Goal: Task Accomplishment & Management: Use online tool/utility

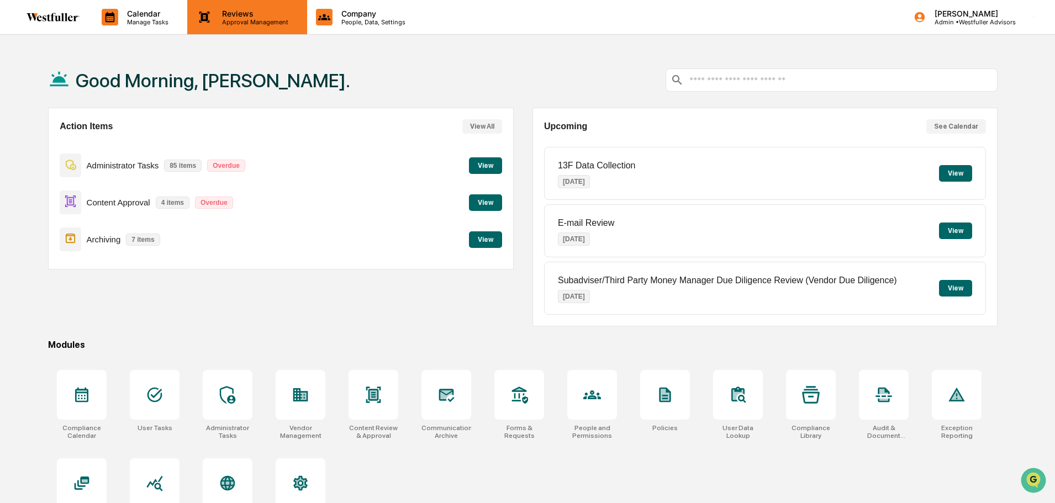
click at [200, 17] on icon at bounding box center [204, 17] width 17 height 17
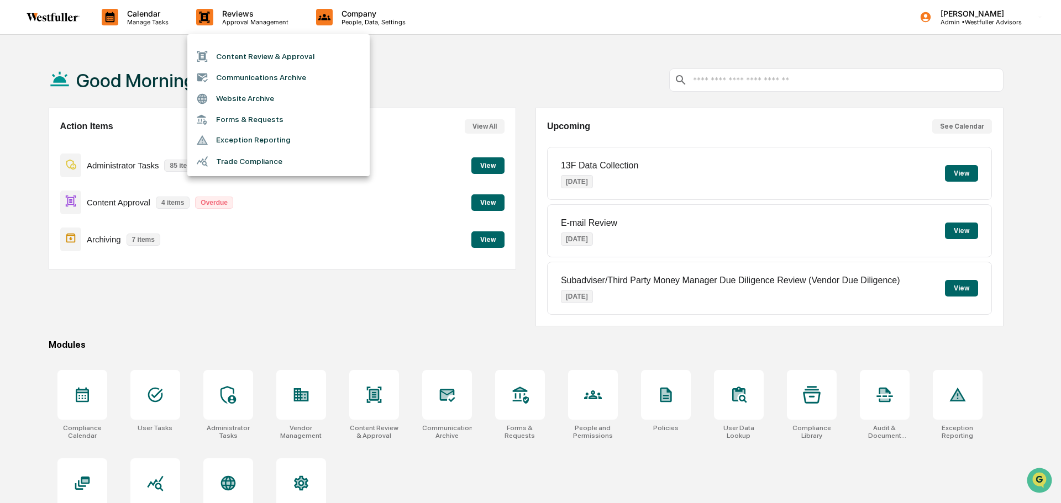
click at [231, 56] on li "Content Review & Approval" at bounding box center [278, 56] width 182 height 21
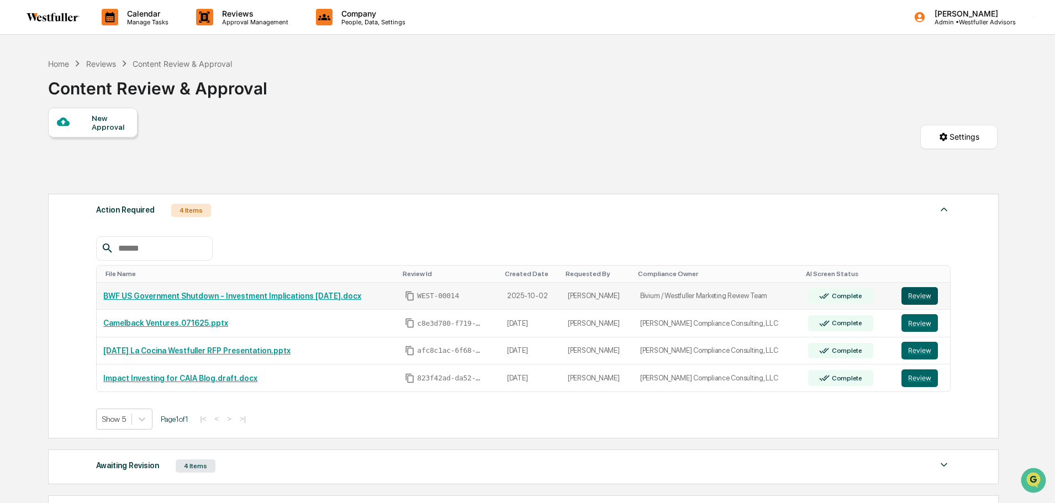
click at [917, 294] on button "Review" at bounding box center [920, 296] width 36 height 18
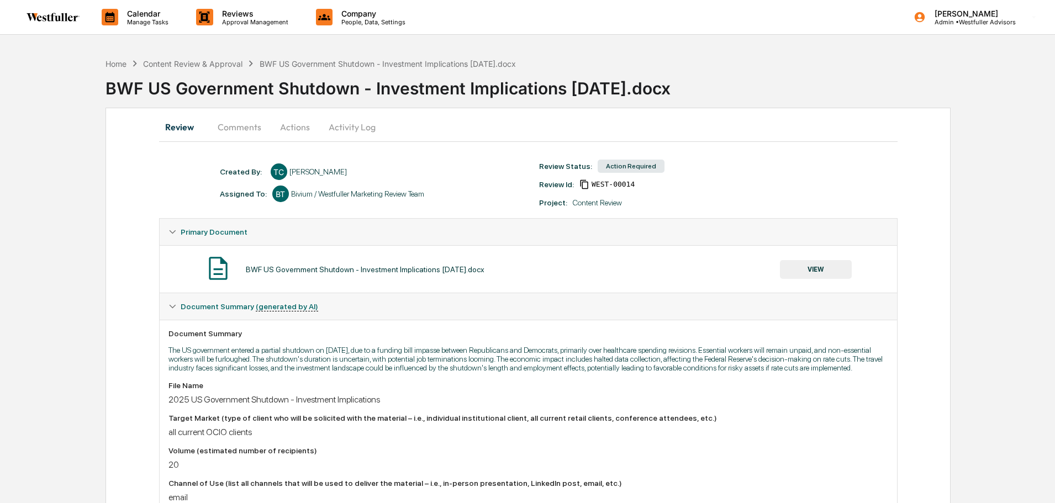
click at [236, 127] on button "Comments" at bounding box center [239, 127] width 61 height 27
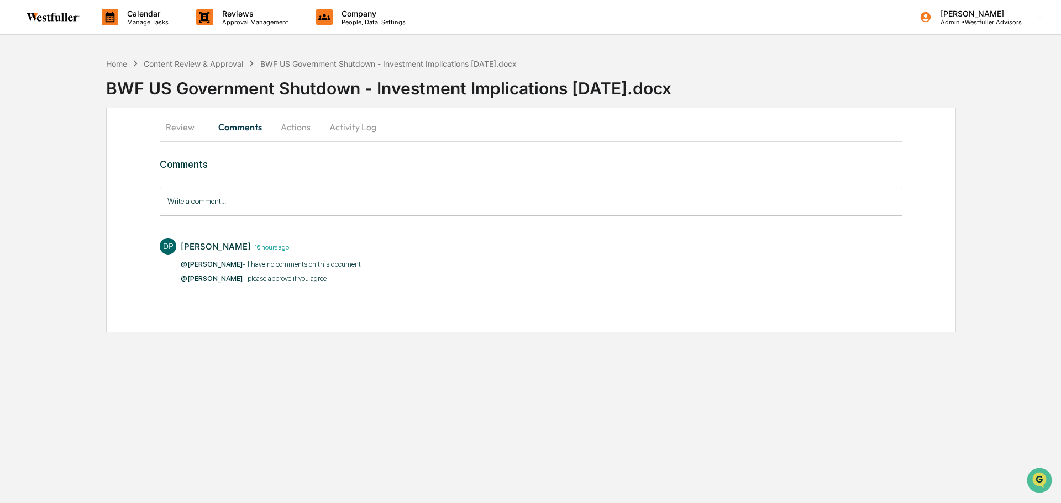
click at [243, 203] on input "Write a comment..." at bounding box center [531, 201] width 743 height 29
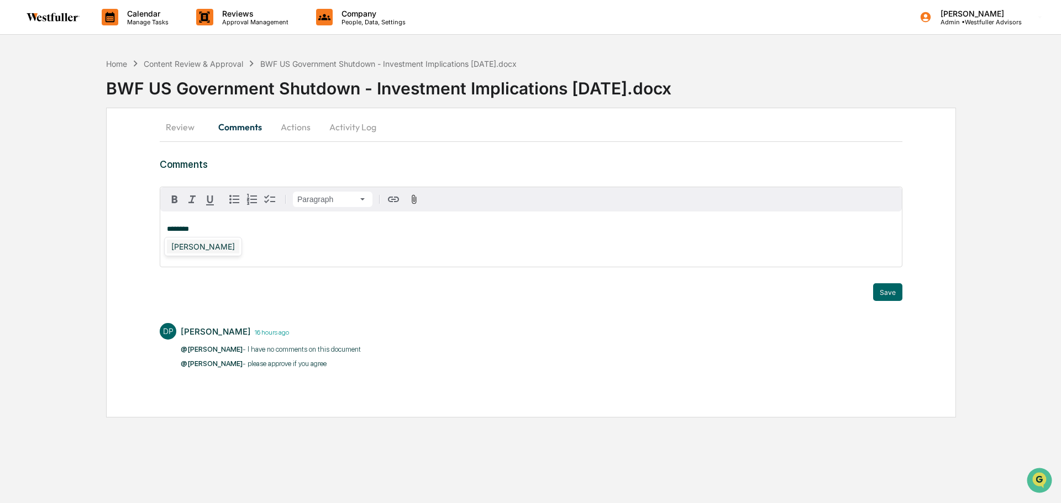
click at [231, 249] on div "[PERSON_NAME]" at bounding box center [203, 247] width 72 height 14
click at [887, 288] on button "Save" at bounding box center [887, 292] width 29 height 18
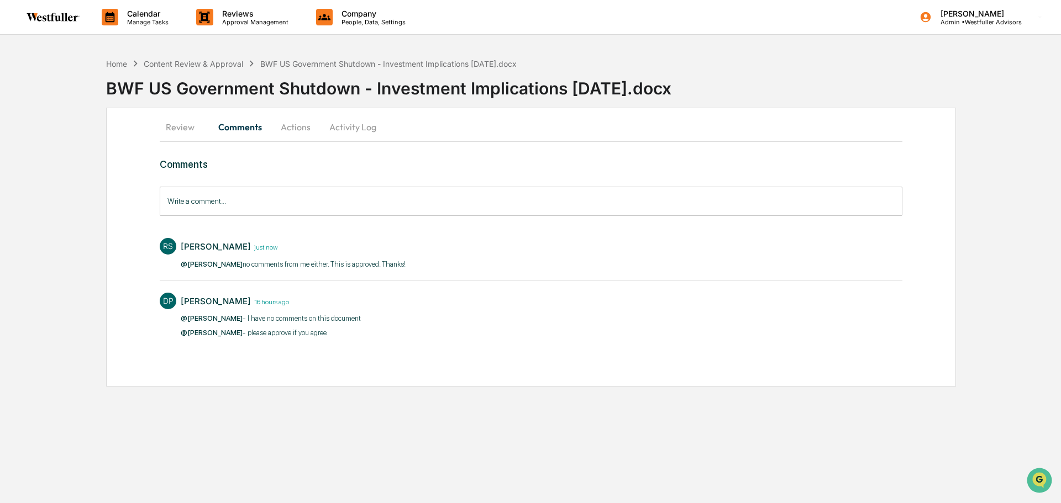
click at [304, 127] on button "Actions" at bounding box center [296, 127] width 50 height 27
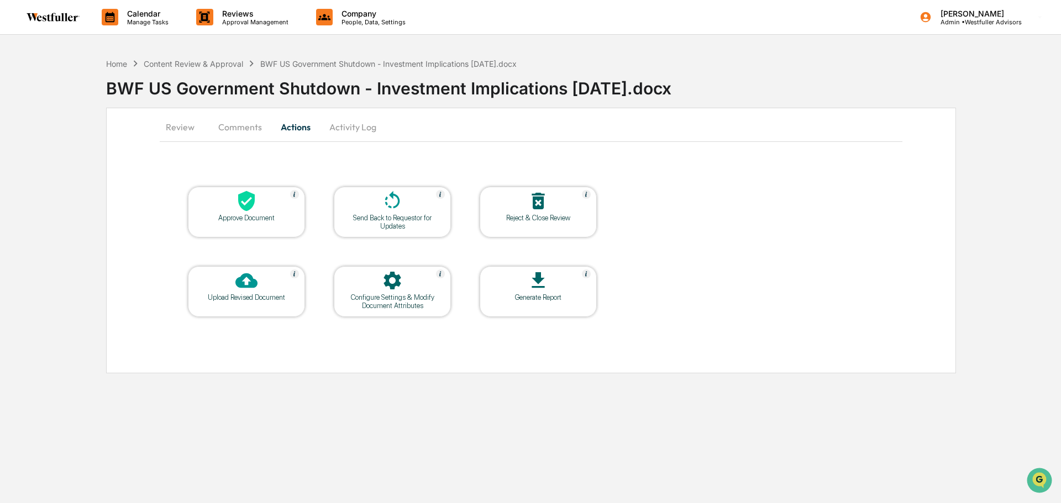
click at [254, 202] on icon at bounding box center [246, 201] width 17 height 20
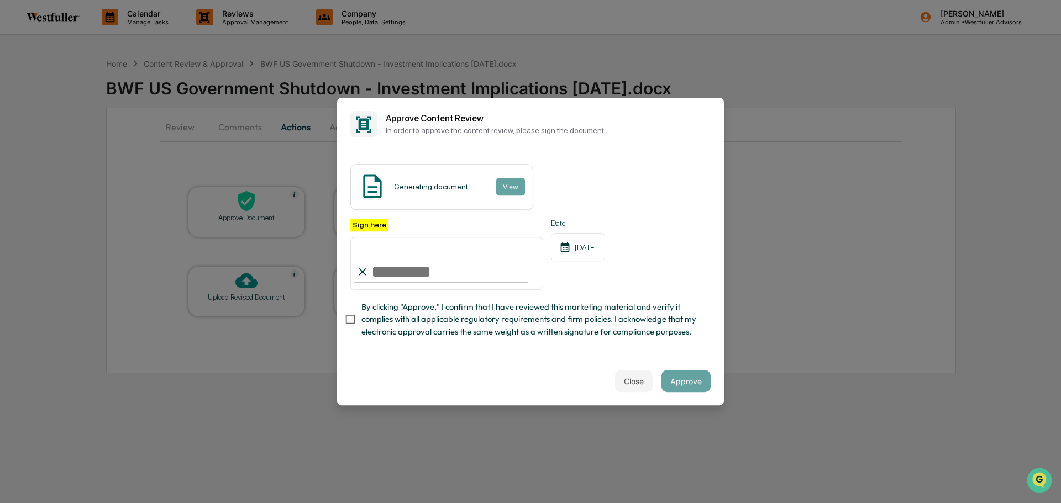
click at [417, 251] on input "Sign here" at bounding box center [446, 263] width 193 height 53
type input "**********"
click at [497, 270] on input "**********" at bounding box center [446, 263] width 193 height 53
click at [692, 386] on button "Approve" at bounding box center [685, 381] width 49 height 22
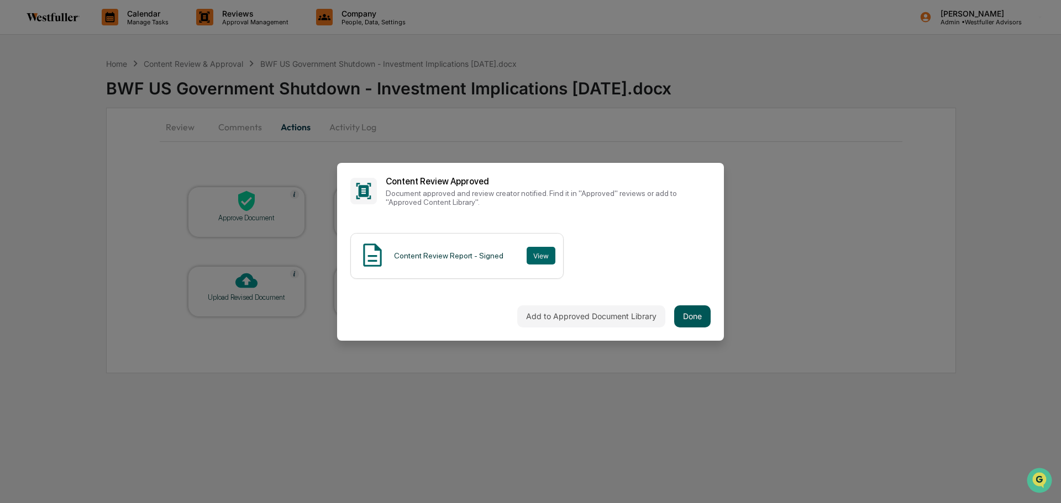
click at [685, 314] on button "Done" at bounding box center [692, 317] width 36 height 22
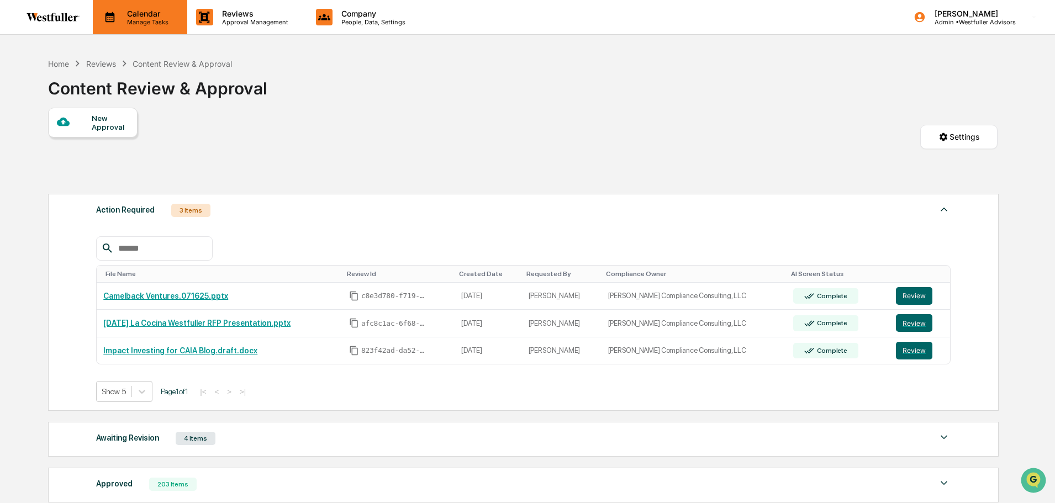
click at [142, 17] on p "Calendar" at bounding box center [146, 13] width 56 height 9
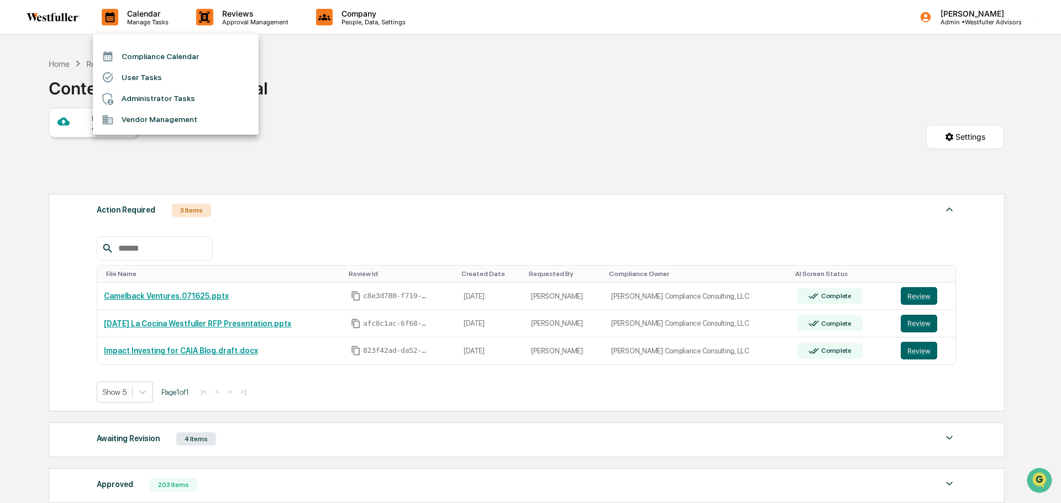
click at [346, 97] on div at bounding box center [530, 251] width 1061 height 503
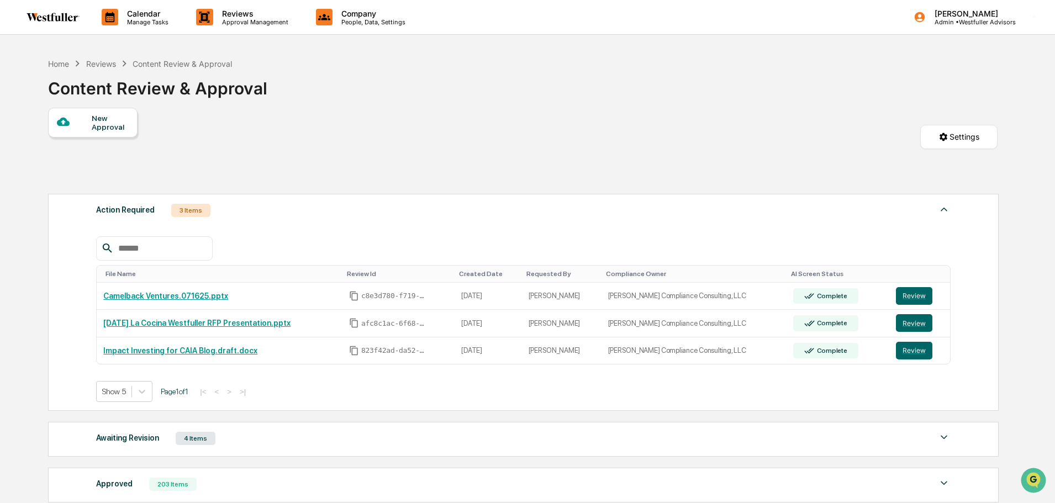
click at [103, 62] on div "Reviews" at bounding box center [101, 63] width 30 height 9
click at [106, 64] on div "Reviews" at bounding box center [101, 63] width 30 height 9
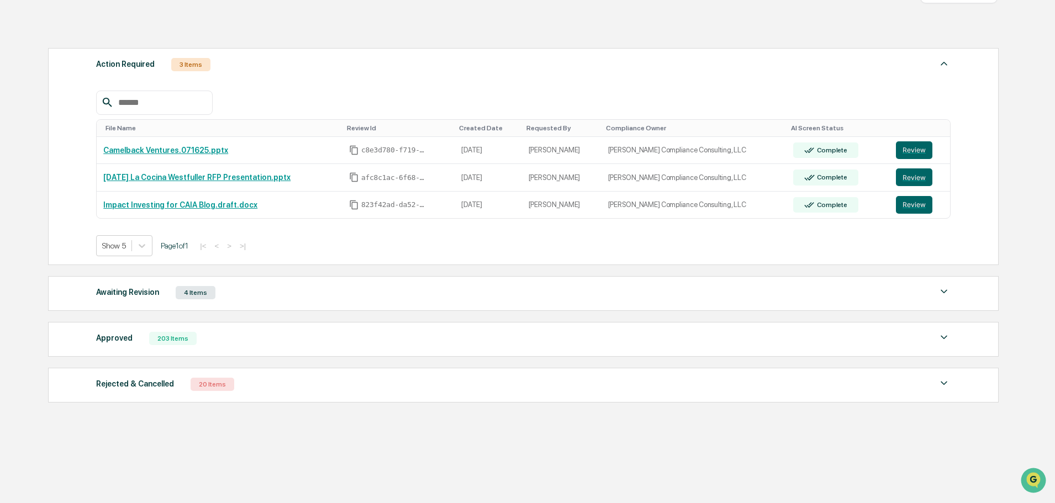
click at [227, 338] on div "Approved 203 Items" at bounding box center [523, 338] width 855 height 15
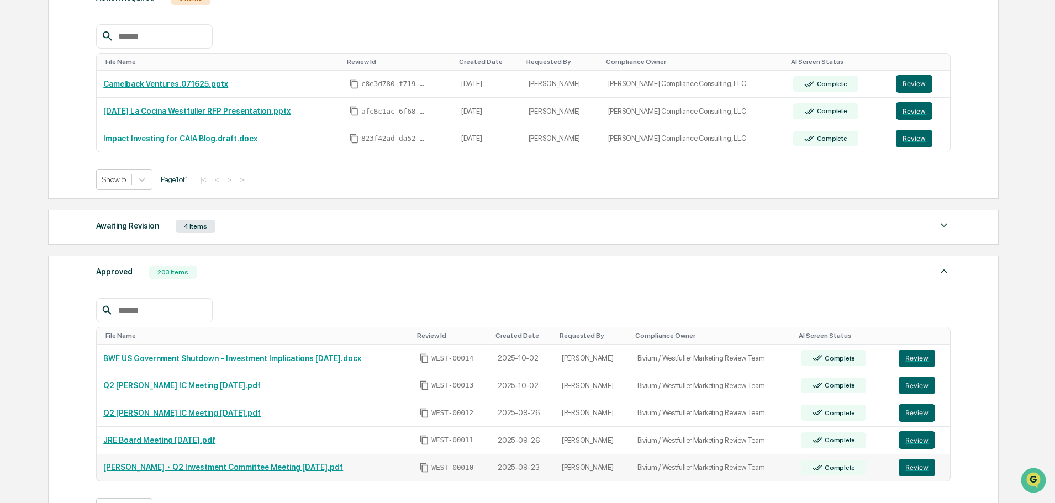
scroll to position [367, 0]
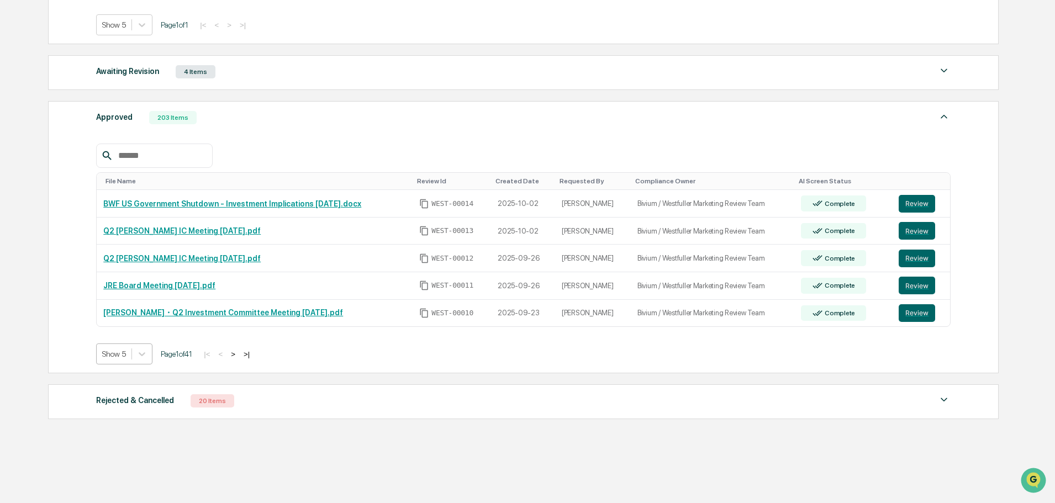
click at [125, 354] on div at bounding box center [114, 354] width 24 height 11
click at [133, 451] on div "Show 100" at bounding box center [124, 451] width 57 height 18
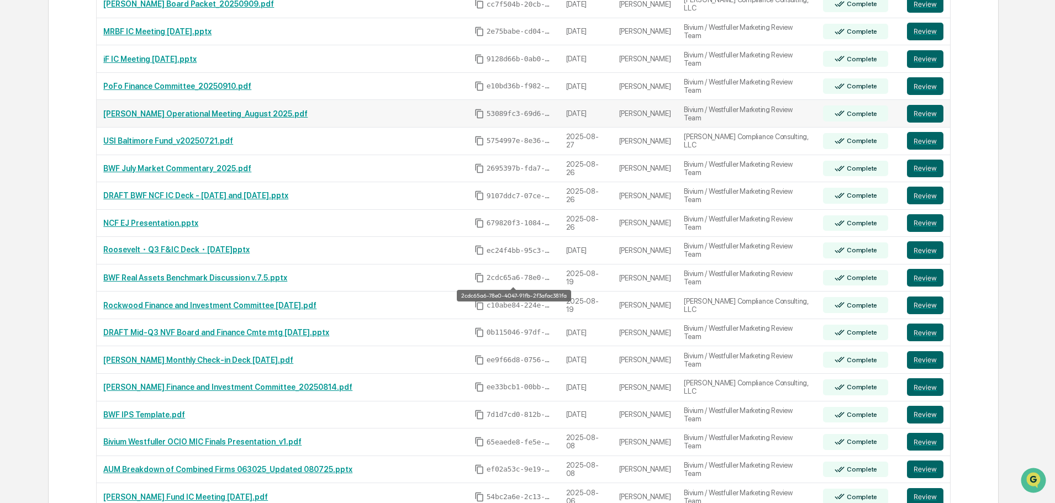
scroll to position [975, 0]
